Goal: Check status: Check status

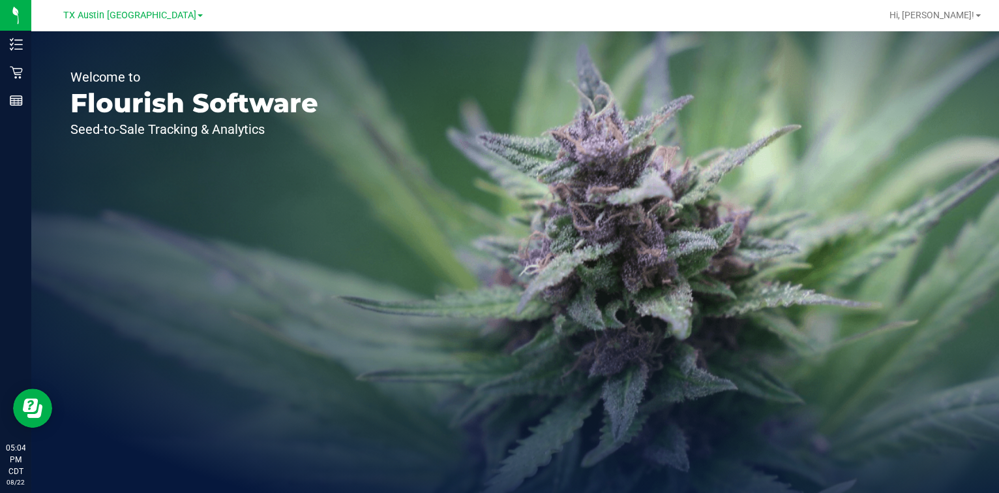
click at [155, 1] on nav "TX Austin DC Hi, [PERSON_NAME]!" at bounding box center [515, 15] width 968 height 31
click at [139, 16] on span "TX Austin [GEOGRAPHIC_DATA]" at bounding box center [129, 16] width 133 height 12
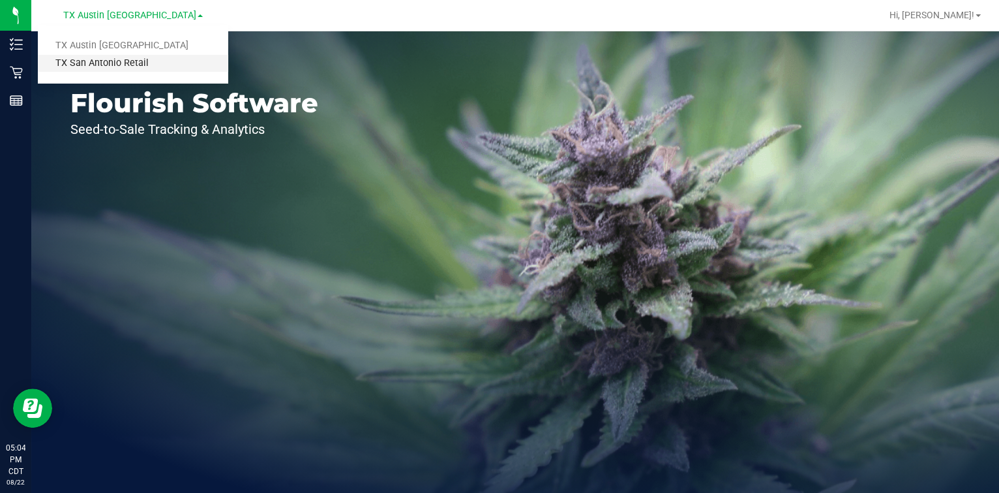
click at [148, 63] on link "TX San Antonio Retail" at bounding box center [133, 64] width 190 height 18
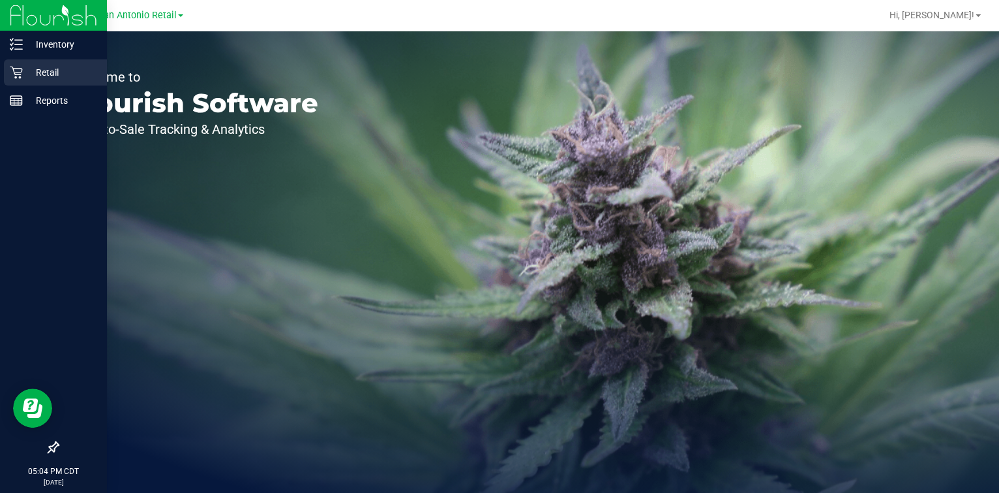
click at [7, 68] on div "Retail" at bounding box center [55, 72] width 103 height 26
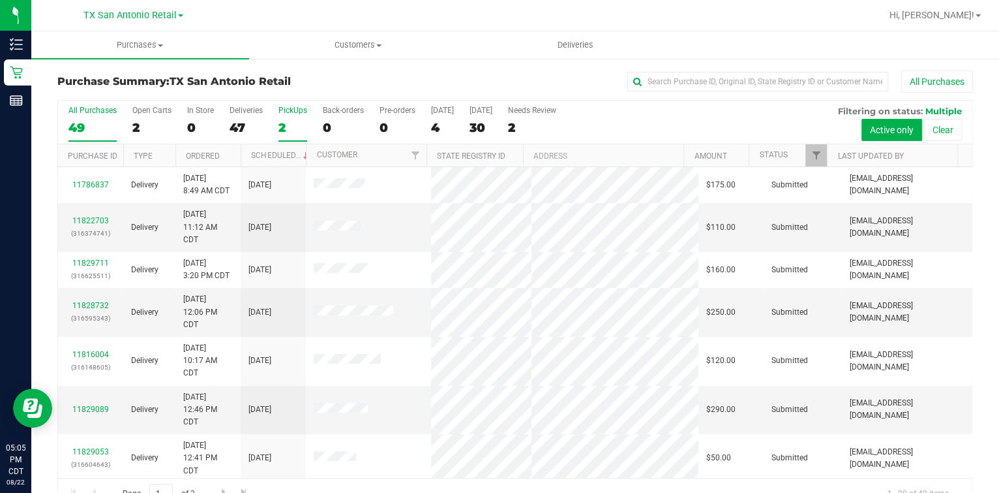
click at [284, 125] on div "2" at bounding box center [293, 127] width 29 height 15
click at [0, 0] on input "PickUps 2" at bounding box center [0, 0] width 0 height 0
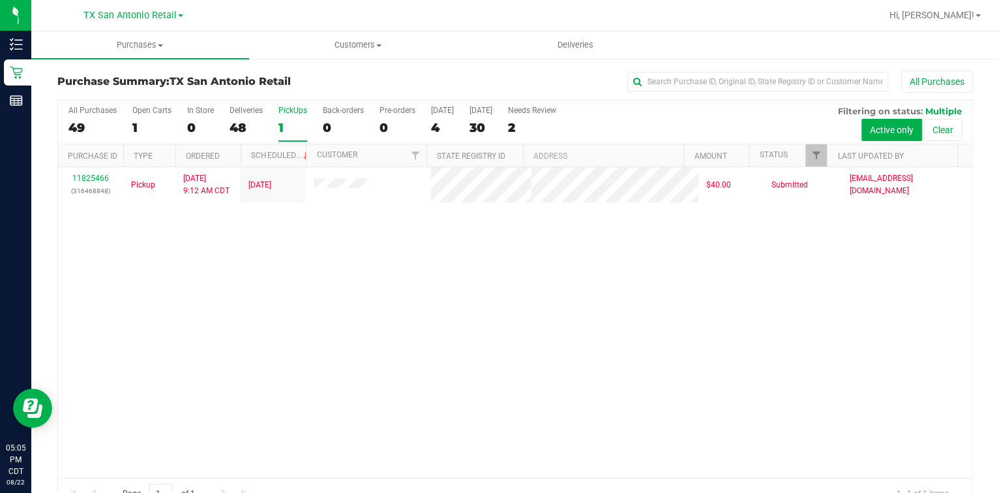
click at [306, 124] on div "1" at bounding box center [293, 127] width 29 height 15
click at [0, 0] on input "PickUps 1" at bounding box center [0, 0] width 0 height 0
click at [434, 129] on div "4" at bounding box center [442, 127] width 23 height 15
click at [0, 0] on input "[DATE] 4" at bounding box center [0, 0] width 0 height 0
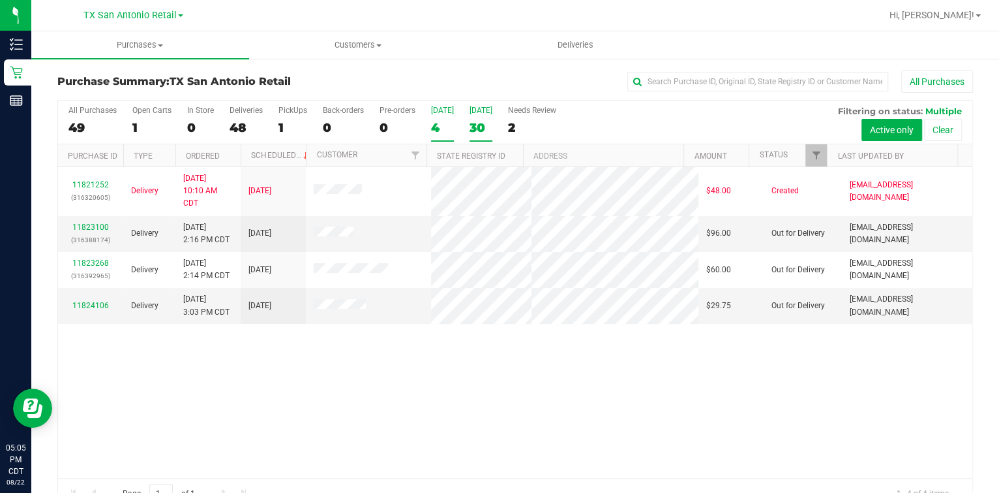
click at [471, 124] on div "30" at bounding box center [481, 127] width 23 height 15
click at [0, 0] on input "[DATE] 30" at bounding box center [0, 0] width 0 height 0
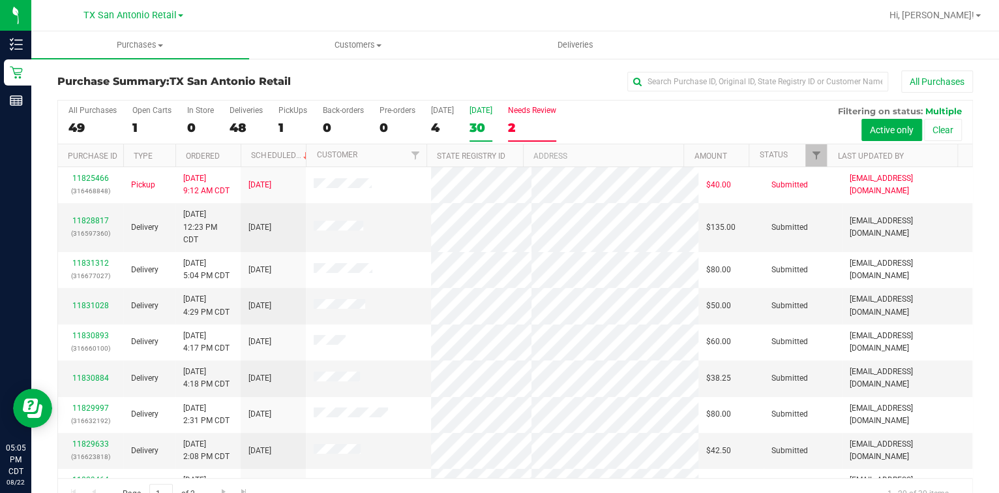
click at [523, 124] on div "2" at bounding box center [532, 127] width 48 height 15
click at [0, 0] on input "Needs Review 2" at bounding box center [0, 0] width 0 height 0
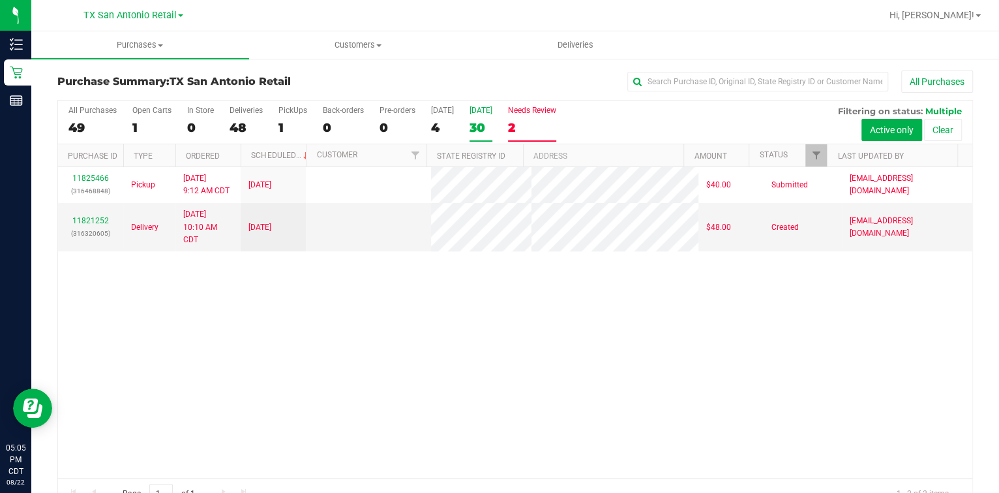
click at [493, 116] on label "[DATE] 30" at bounding box center [481, 124] width 23 height 36
click at [0, 0] on input "[DATE] 30" at bounding box center [0, 0] width 0 height 0
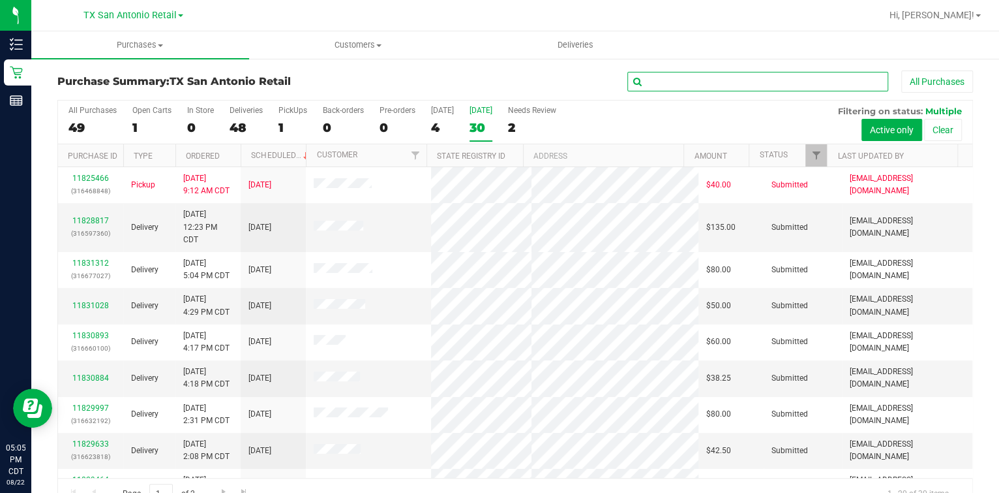
click at [698, 86] on input "text" at bounding box center [758, 82] width 261 height 20
click at [126, 121] on div "All Purchases 49 Open Carts 1 In Store 0 Deliveries 48 PickUps 1 Back-orders 0 …" at bounding box center [515, 122] width 915 height 44
click at [135, 122] on div "1" at bounding box center [151, 127] width 39 height 15
click at [0, 0] on input "Open Carts 1" at bounding box center [0, 0] width 0 height 0
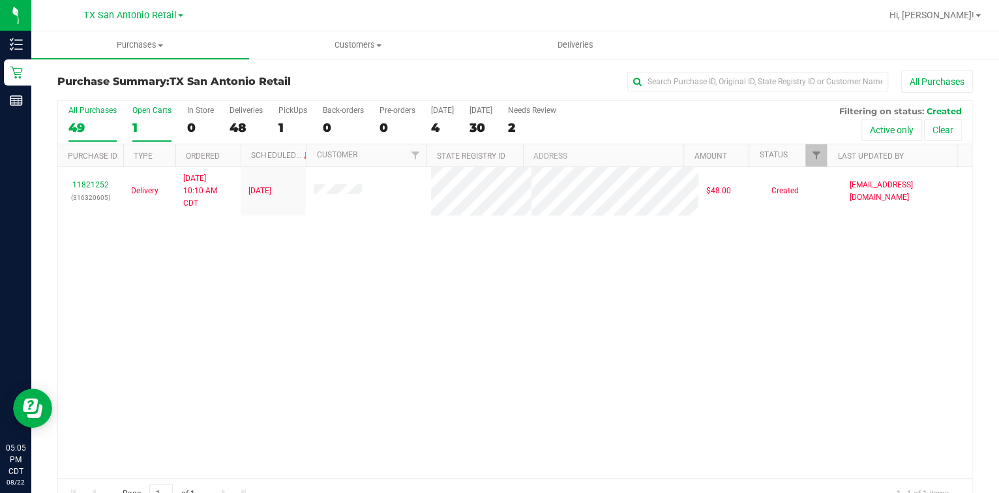
click at [108, 125] on div "49" at bounding box center [92, 127] width 48 height 15
click at [0, 0] on input "All Purchases 49" at bounding box center [0, 0] width 0 height 0
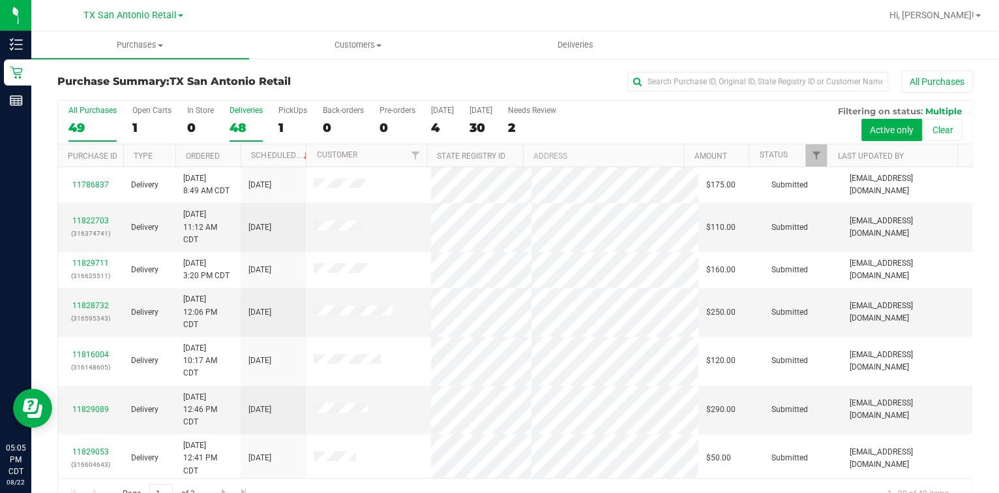
click at [241, 132] on div "48" at bounding box center [246, 127] width 33 height 15
click at [0, 0] on input "Deliveries 48" at bounding box center [0, 0] width 0 height 0
click at [483, 117] on label "[DATE] 30" at bounding box center [481, 124] width 23 height 36
click at [0, 0] on input "[DATE] 30" at bounding box center [0, 0] width 0 height 0
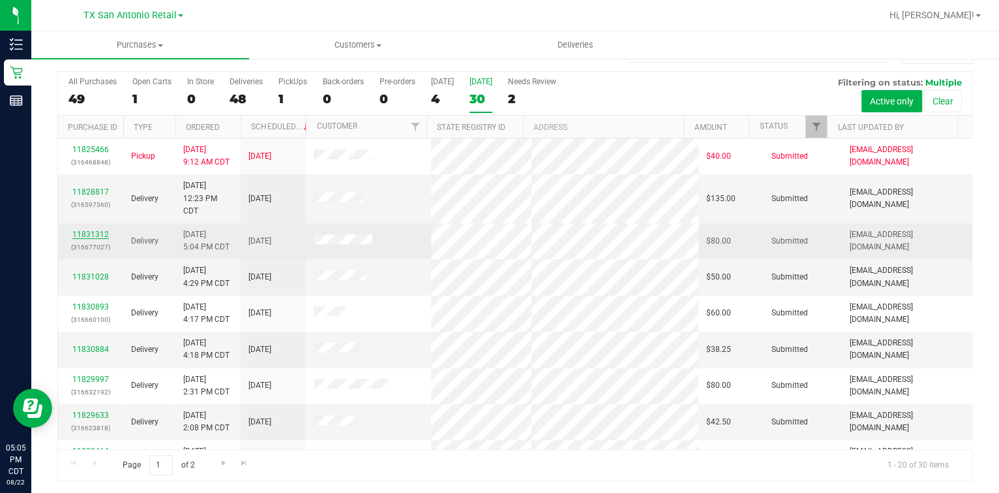
click at [76, 230] on link "11831312" at bounding box center [90, 234] width 37 height 9
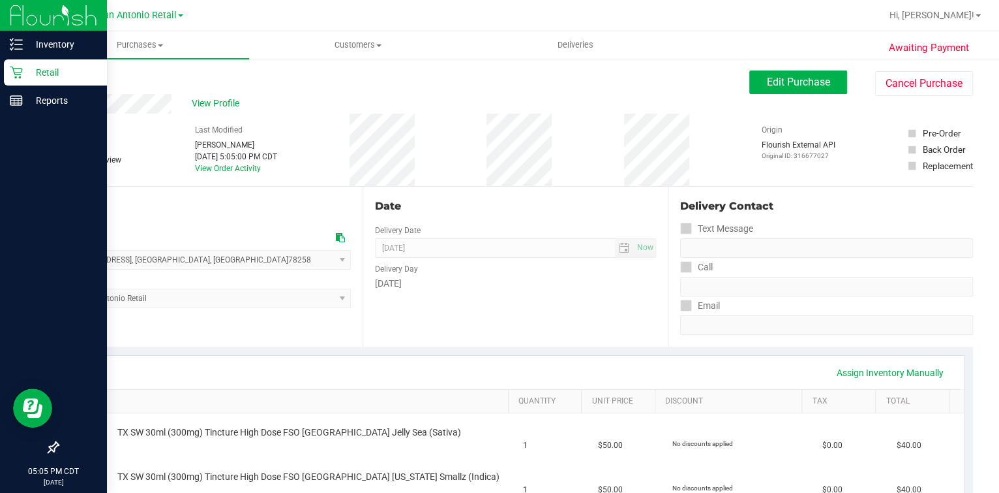
click at [22, 62] on div "Retail" at bounding box center [55, 72] width 103 height 26
